Goal: Task Accomplishment & Management: Complete application form

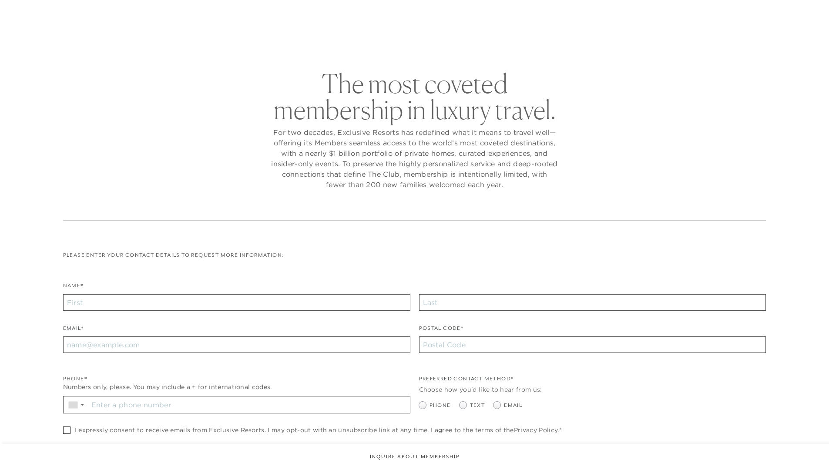
checkbox input "false"
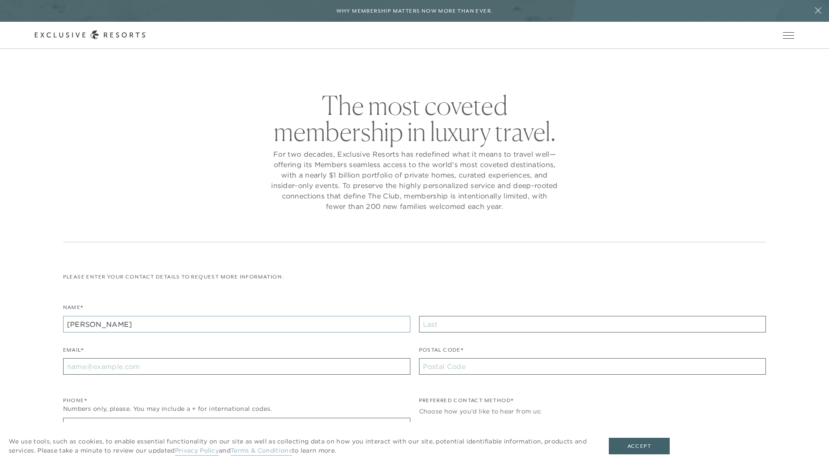
type input "[PERSON_NAME]"
type input "Doe"
click at [236, 367] on input "Email*" at bounding box center [236, 366] width 347 height 17
type input "[DOMAIN_NAME][EMAIL_ADDRESS][DOMAIN_NAME]"
click at [249, 418] on input "Stay in the know. Sign up for sms updates for the latest club news Sign up to g…" at bounding box center [249, 426] width 322 height 17
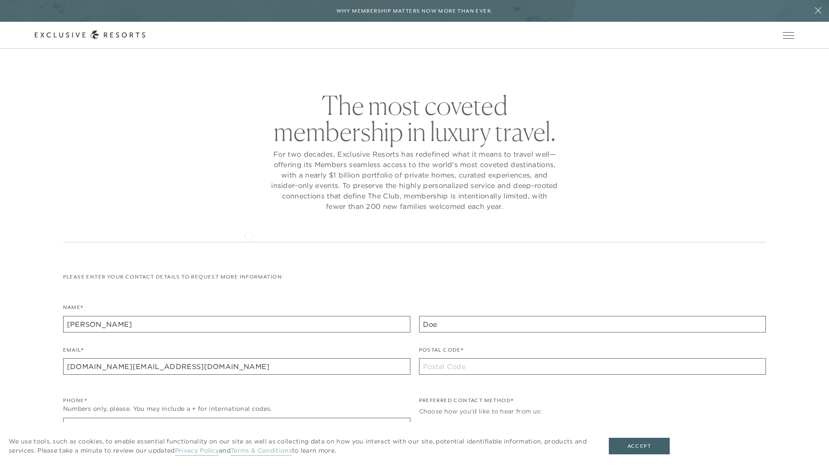
scroll to position [192, 0]
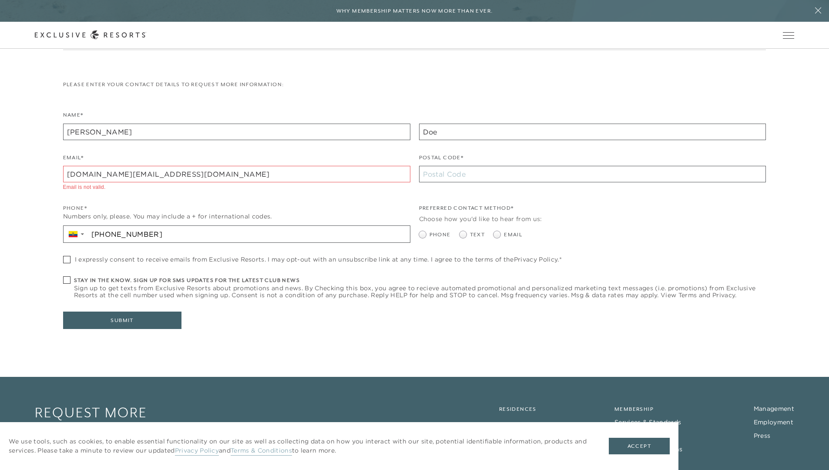
type input "[PHONE_NUMBER]"
type input "10002"
radio input "true"
checkbox input "true"
